Goal: Transaction & Acquisition: Book appointment/travel/reservation

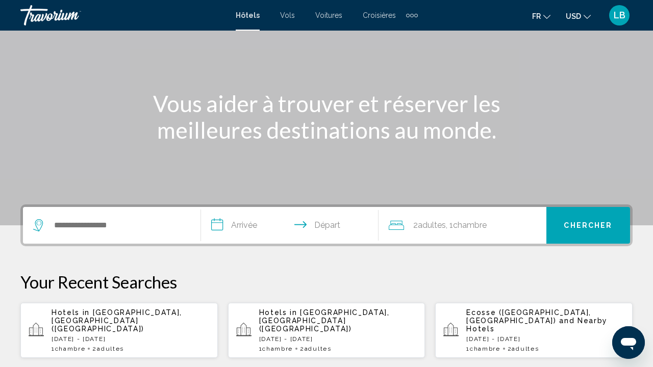
scroll to position [82, 0]
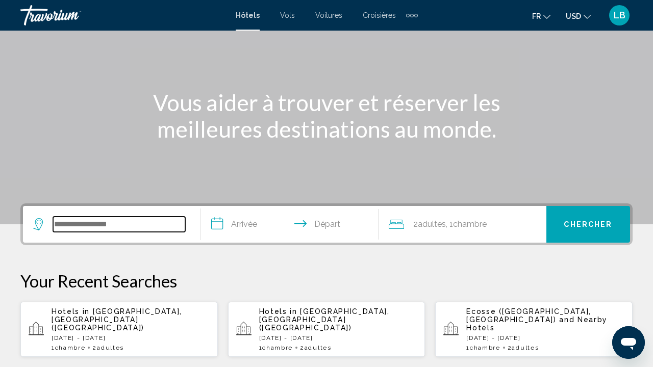
click at [118, 228] on input "Search widget" at bounding box center [119, 224] width 132 height 15
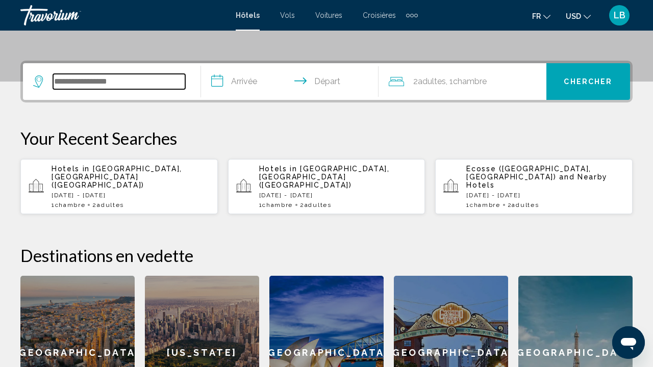
scroll to position [252, 0]
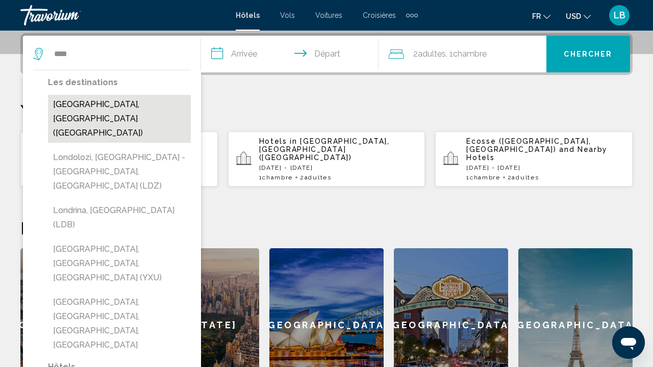
drag, startPoint x: 118, startPoint y: 228, endPoint x: 151, endPoint y: 107, distance: 124.9
click at [151, 107] on button "[GEOGRAPHIC_DATA], [GEOGRAPHIC_DATA] ([GEOGRAPHIC_DATA])" at bounding box center [119, 119] width 143 height 48
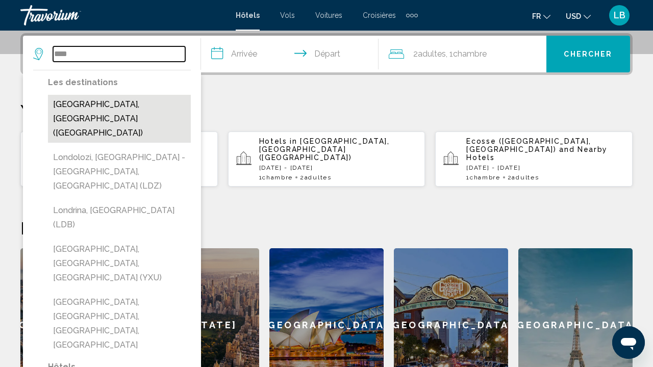
type input "**********"
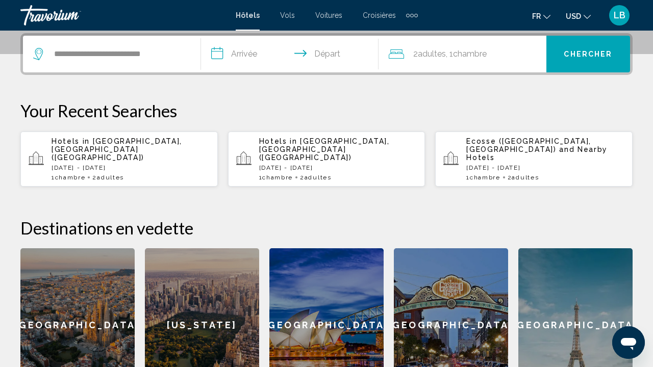
click at [252, 53] on input "**********" at bounding box center [292, 56] width 182 height 40
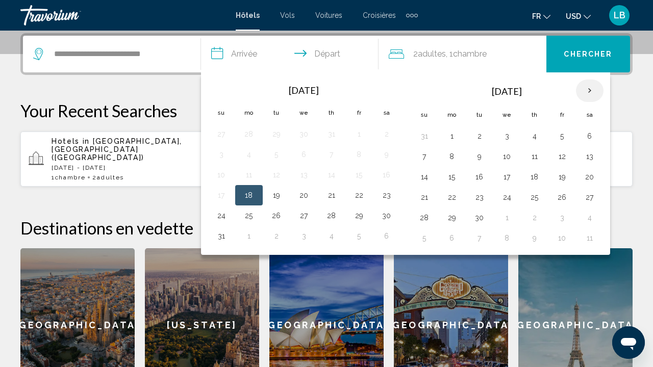
click at [587, 94] on th "Next month" at bounding box center [590, 91] width 28 height 22
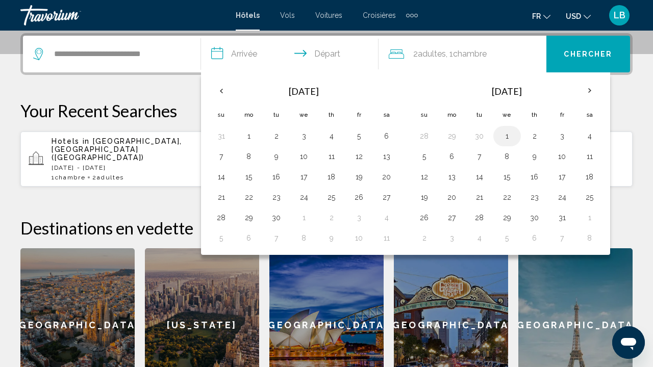
click at [507, 138] on button "1" at bounding box center [507, 136] width 16 height 14
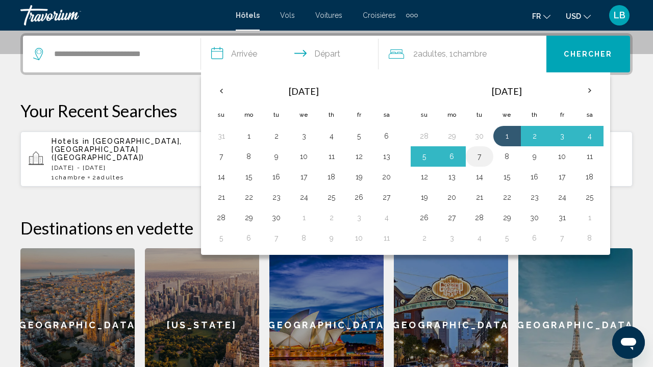
click at [480, 156] on button "7" at bounding box center [480, 157] width 16 height 14
type input "**********"
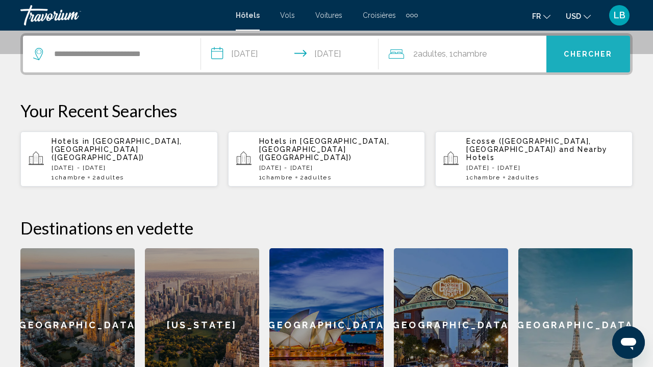
click at [580, 65] on button "Chercher" at bounding box center [589, 54] width 84 height 37
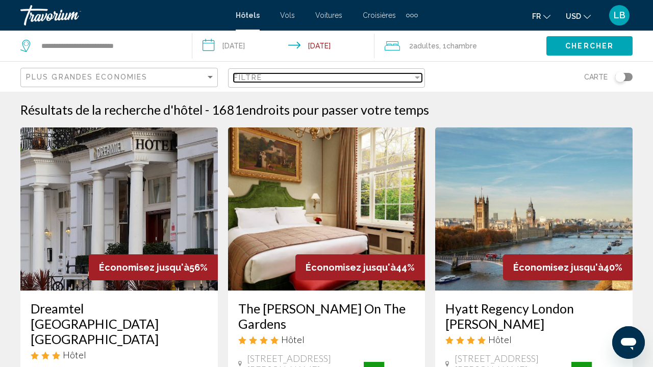
click at [273, 78] on div "Filtre" at bounding box center [324, 77] width 180 height 8
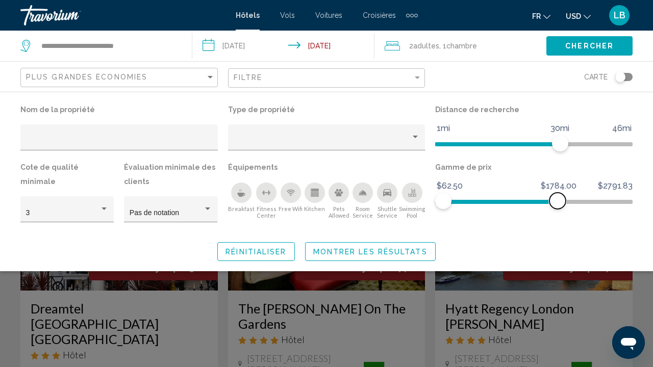
drag, startPoint x: 623, startPoint y: 200, endPoint x: 558, endPoint y: 199, distance: 65.3
click at [558, 199] on span "Hotel Filters" at bounding box center [558, 201] width 16 height 16
click at [554, 198] on span "Hotel Filters" at bounding box center [554, 201] width 16 height 16
click at [412, 254] on span "Montrer les résultats" at bounding box center [370, 252] width 114 height 8
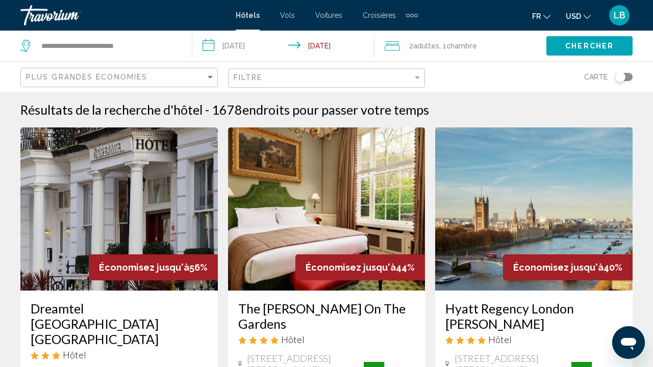
click at [626, 78] on div "Toggle map" at bounding box center [624, 77] width 17 height 8
